Goal: Navigation & Orientation: Find specific page/section

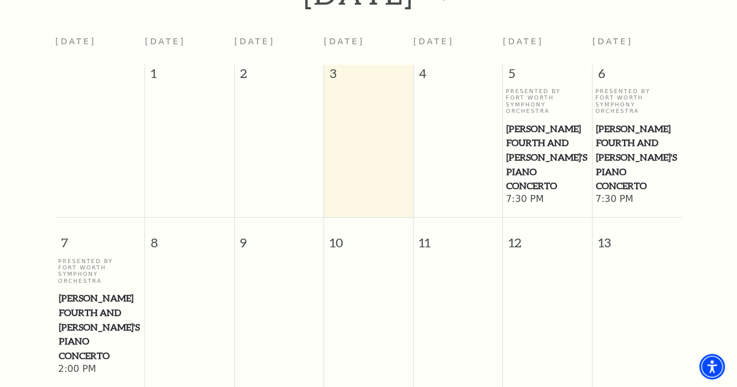
scroll to position [44, 0]
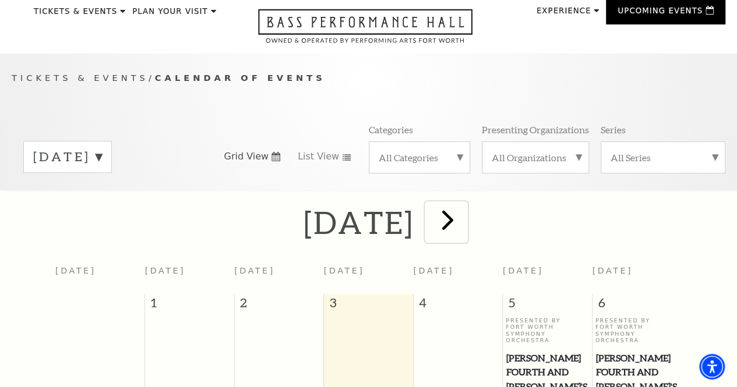
click at [464, 219] on span "next" at bounding box center [447, 219] width 33 height 33
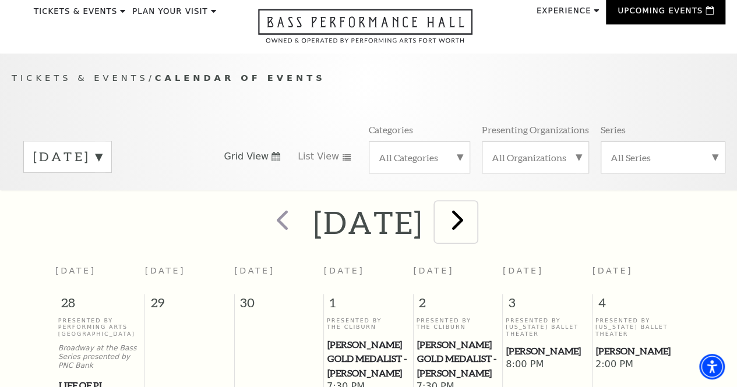
click at [474, 230] on span "next" at bounding box center [457, 219] width 33 height 33
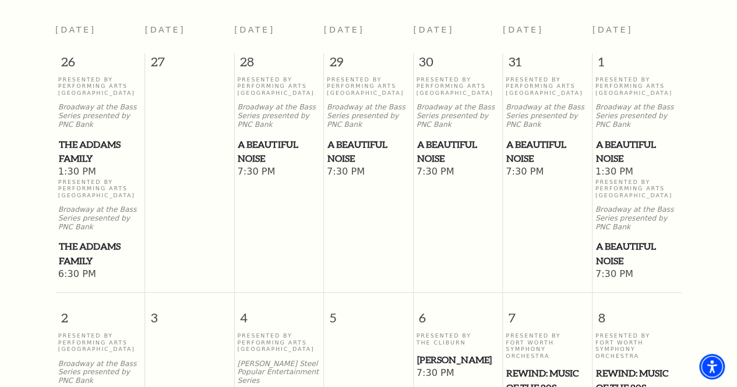
scroll to position [219, 0]
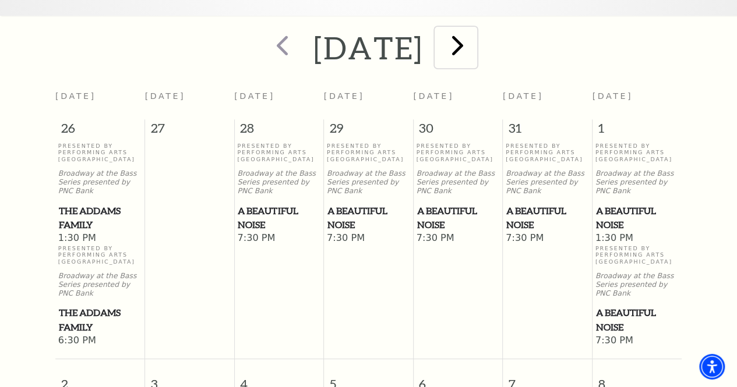
click at [474, 57] on span "next" at bounding box center [457, 45] width 33 height 33
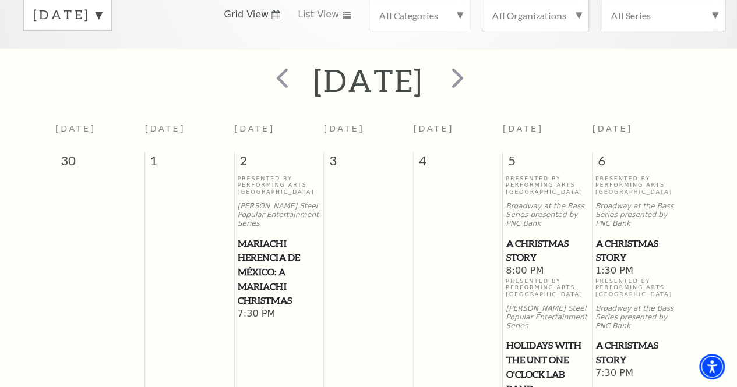
scroll to position [44, 0]
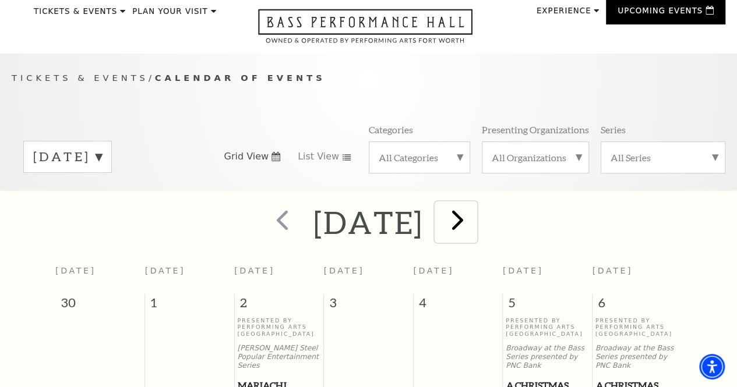
click at [474, 224] on span "next" at bounding box center [457, 219] width 33 height 33
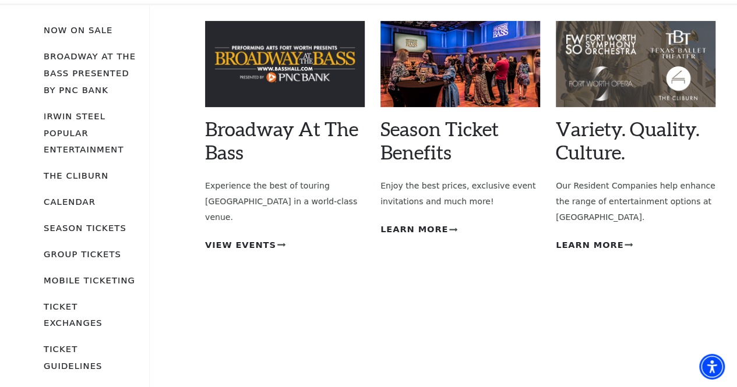
scroll to position [103, 0]
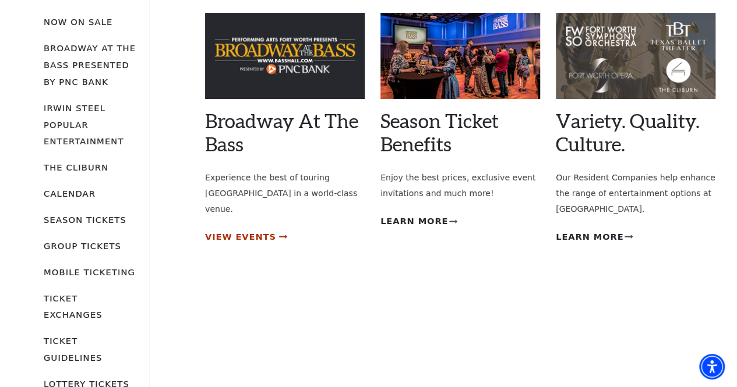
click at [255, 230] on span "View Events" at bounding box center [240, 237] width 71 height 15
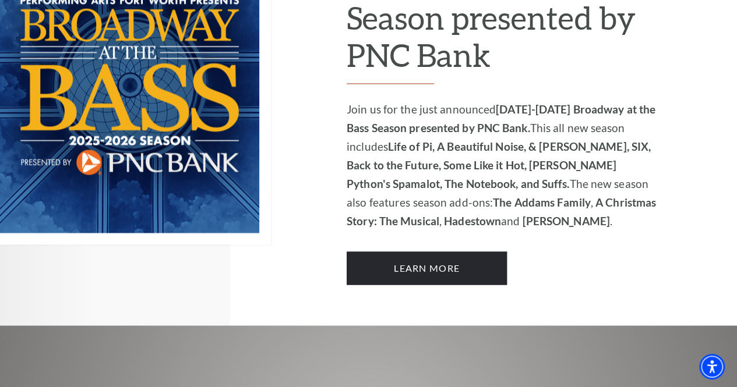
scroll to position [840, 0]
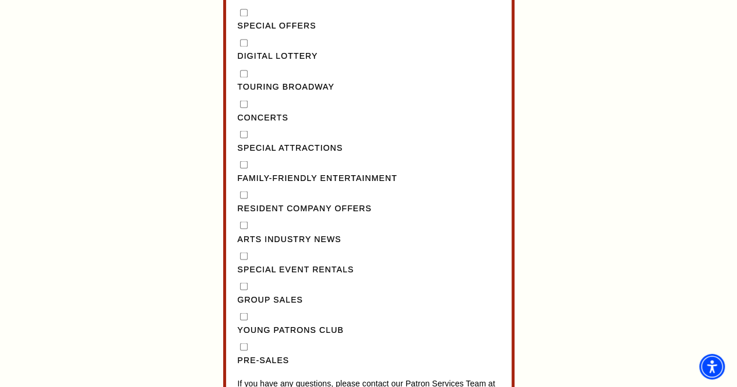
scroll to position [757, 0]
